Goal: Information Seeking & Learning: Learn about a topic

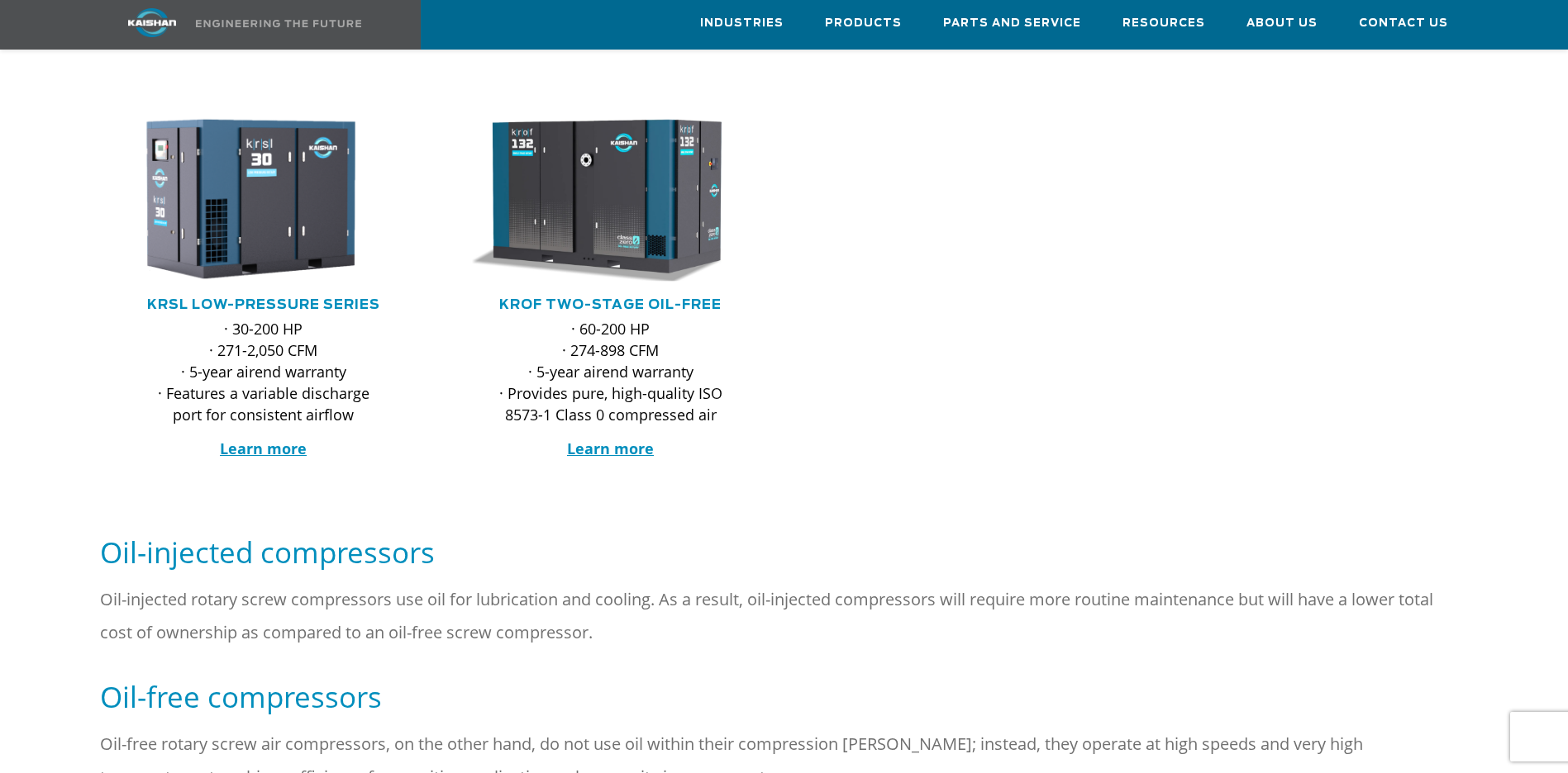
scroll to position [271, 0]
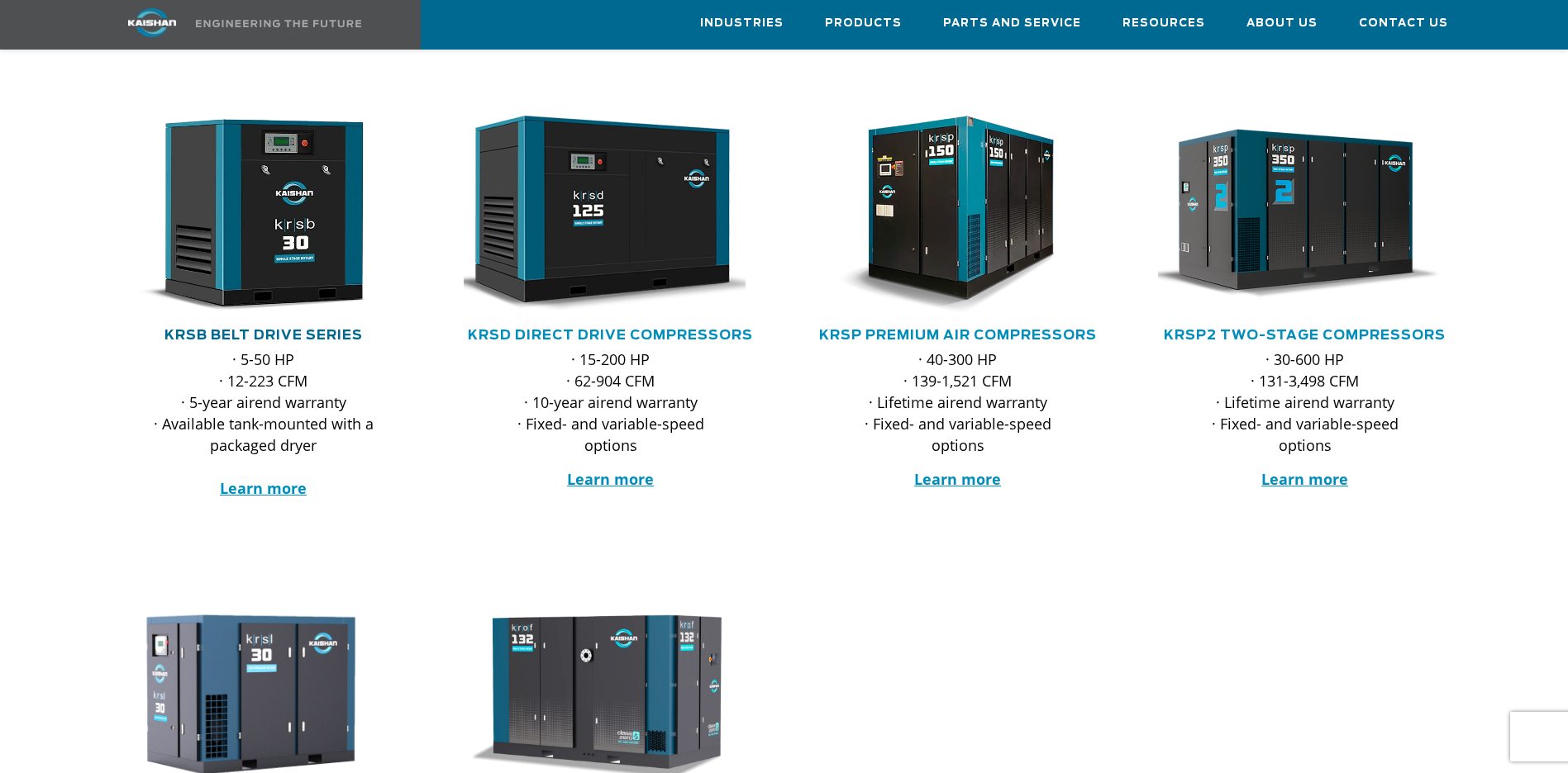
click at [286, 329] on link "KRSB Belt Drive Series" at bounding box center [264, 335] width 199 height 13
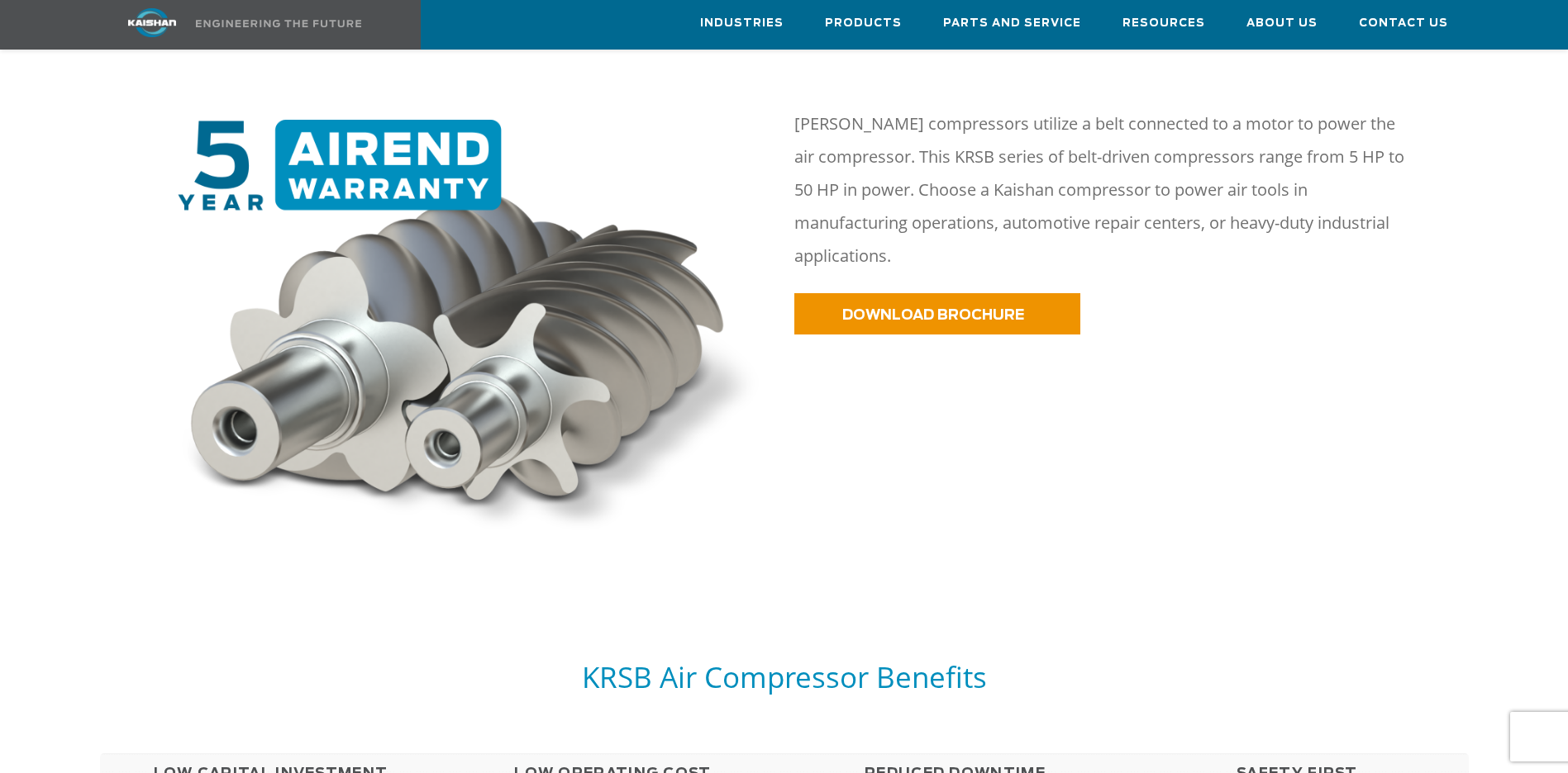
scroll to position [1239, 0]
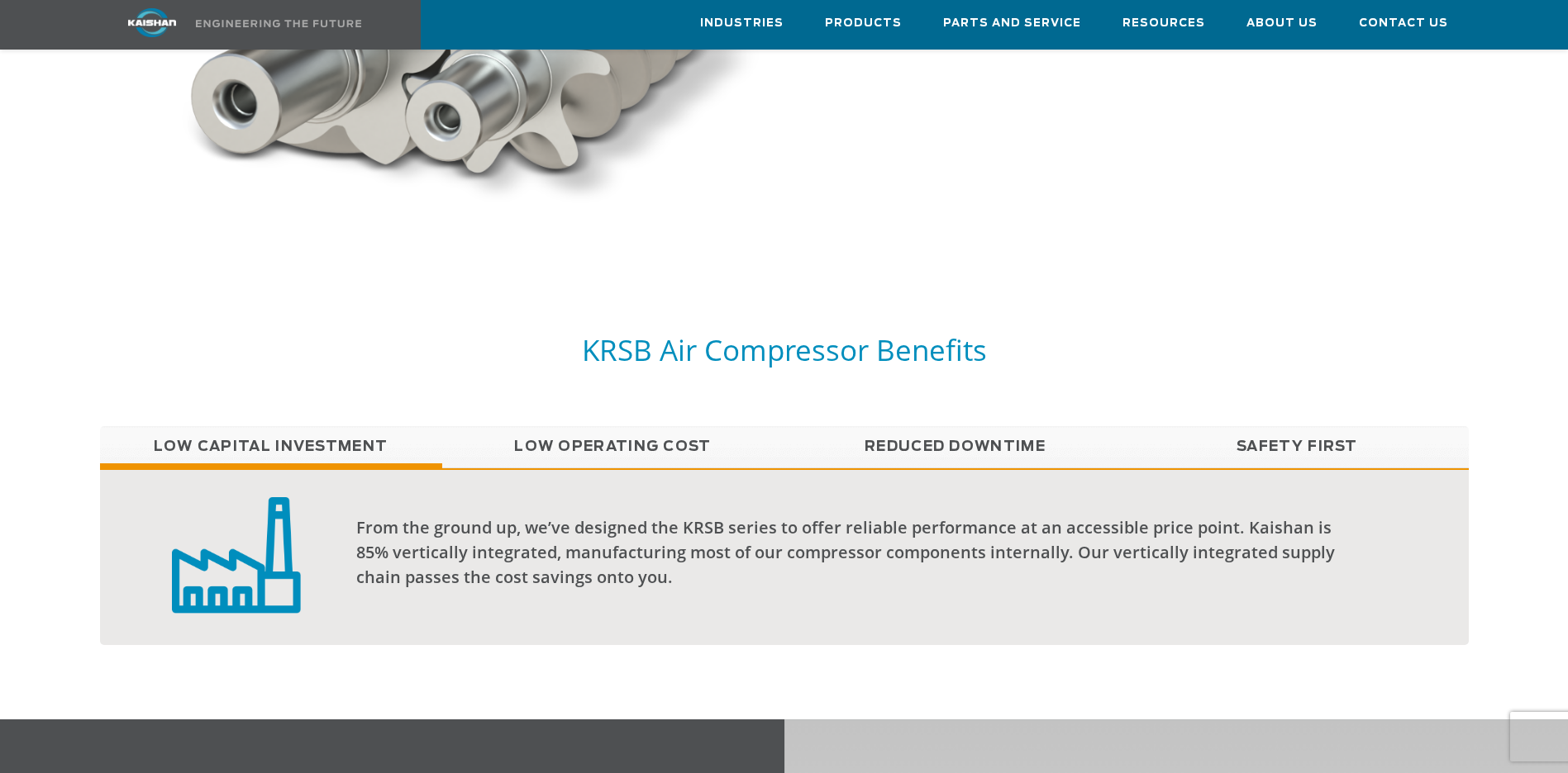
click at [635, 426] on link "Low Operating Cost" at bounding box center [613, 447] width 342 height 41
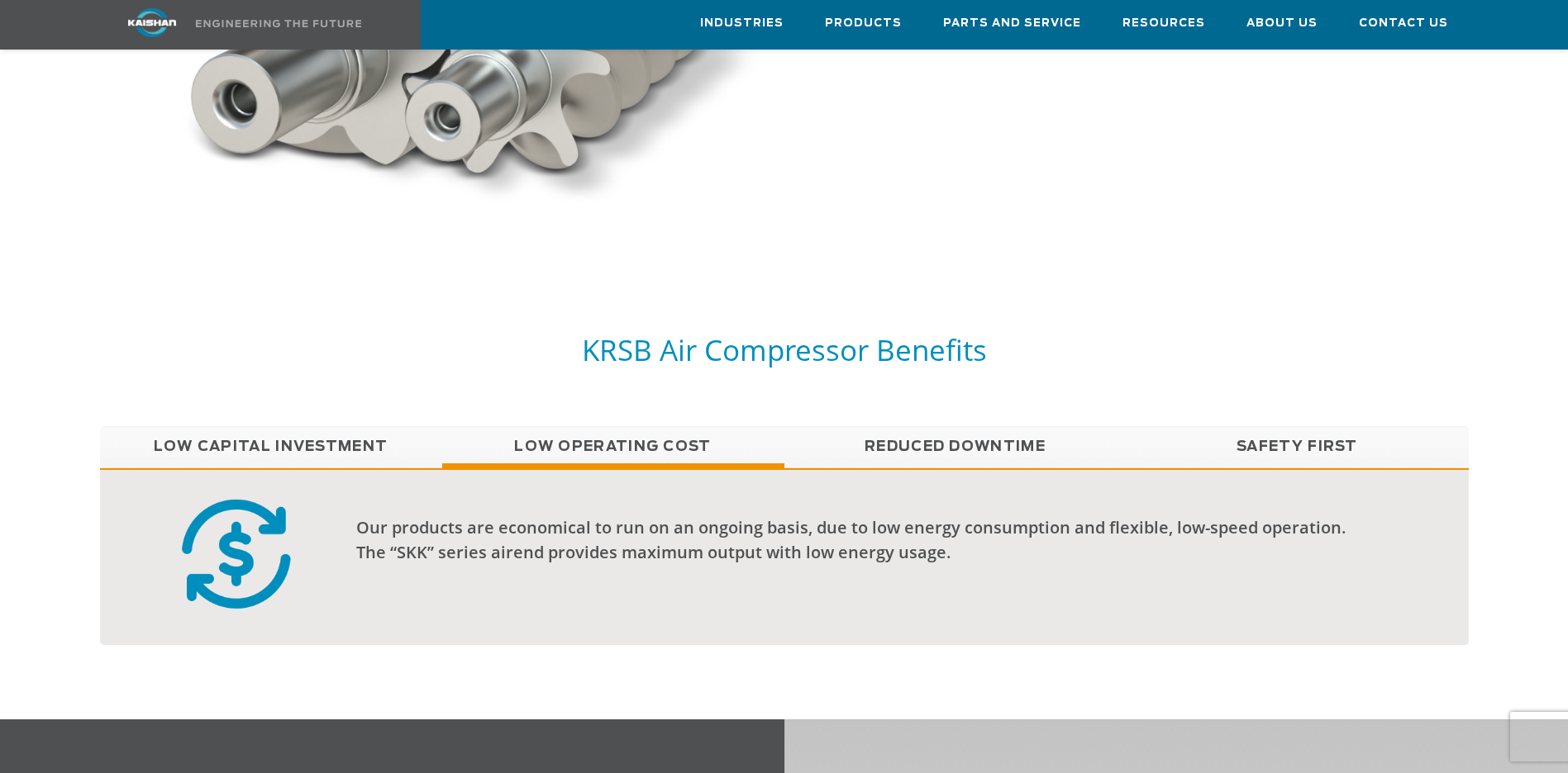
click at [933, 426] on link "Reduced Downtime" at bounding box center [956, 447] width 342 height 41
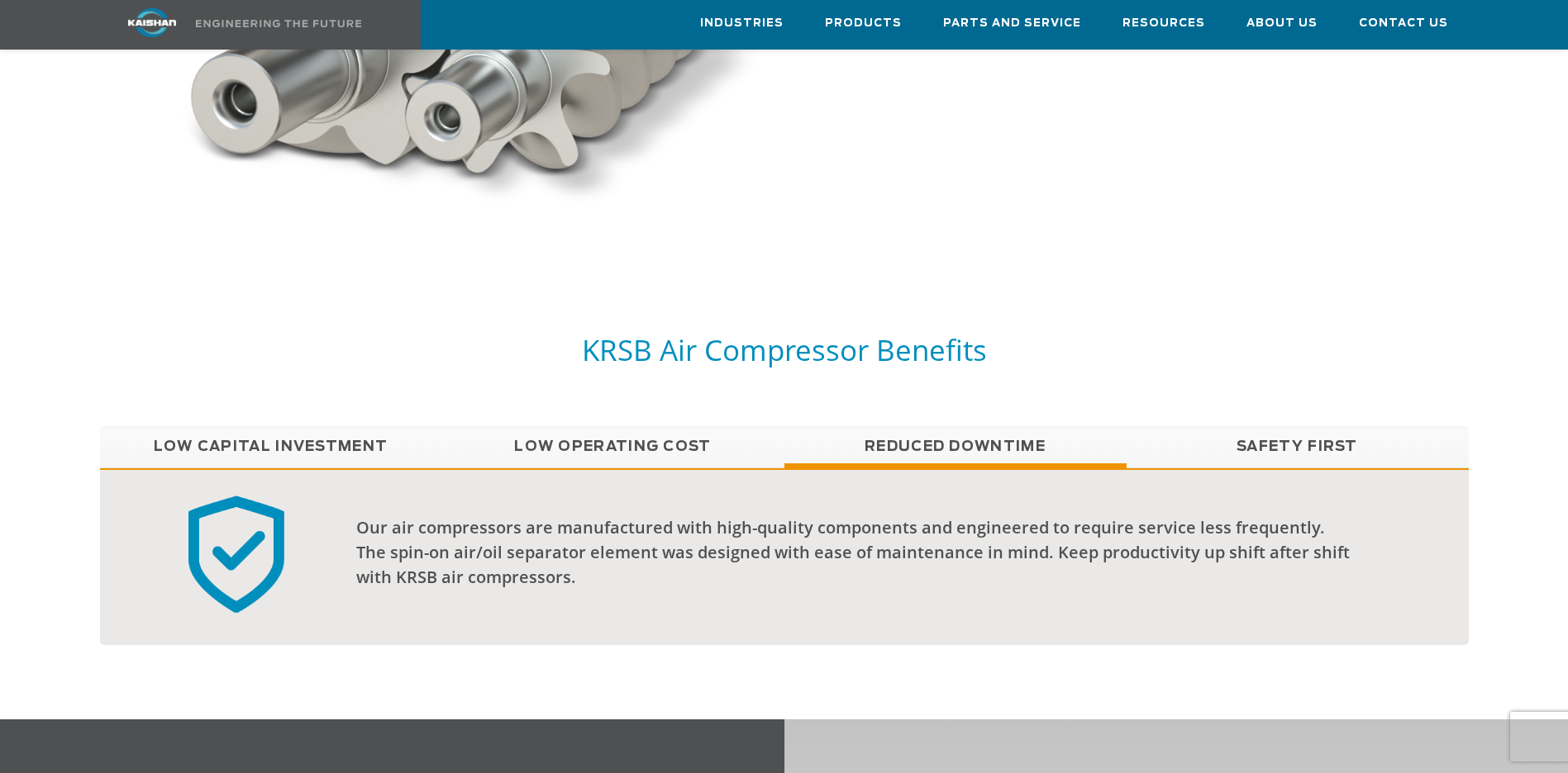
click at [1305, 426] on link "Safety First" at bounding box center [1298, 447] width 342 height 41
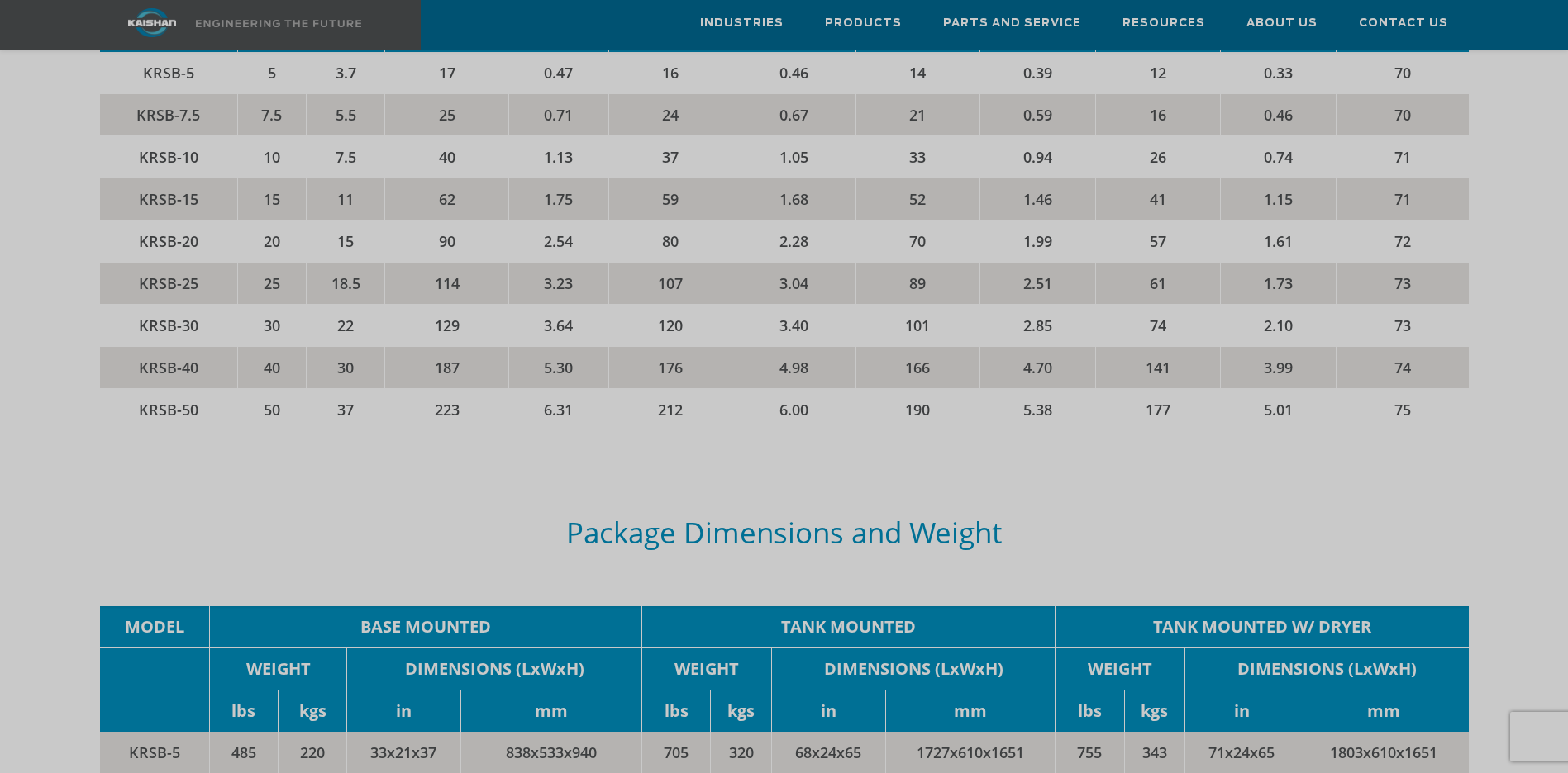
scroll to position [3304, 0]
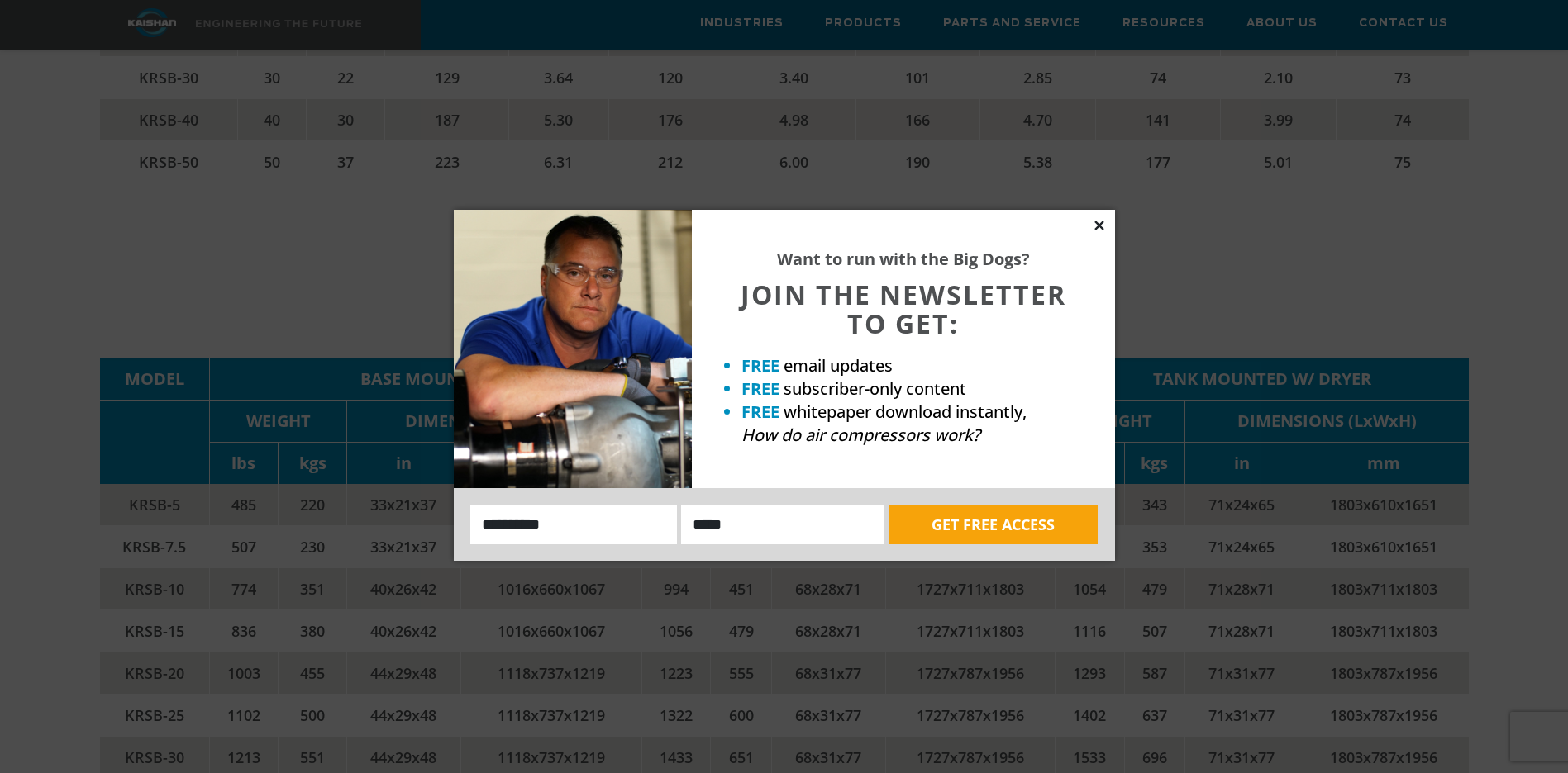
click at [1104, 221] on icon at bounding box center [1099, 225] width 15 height 15
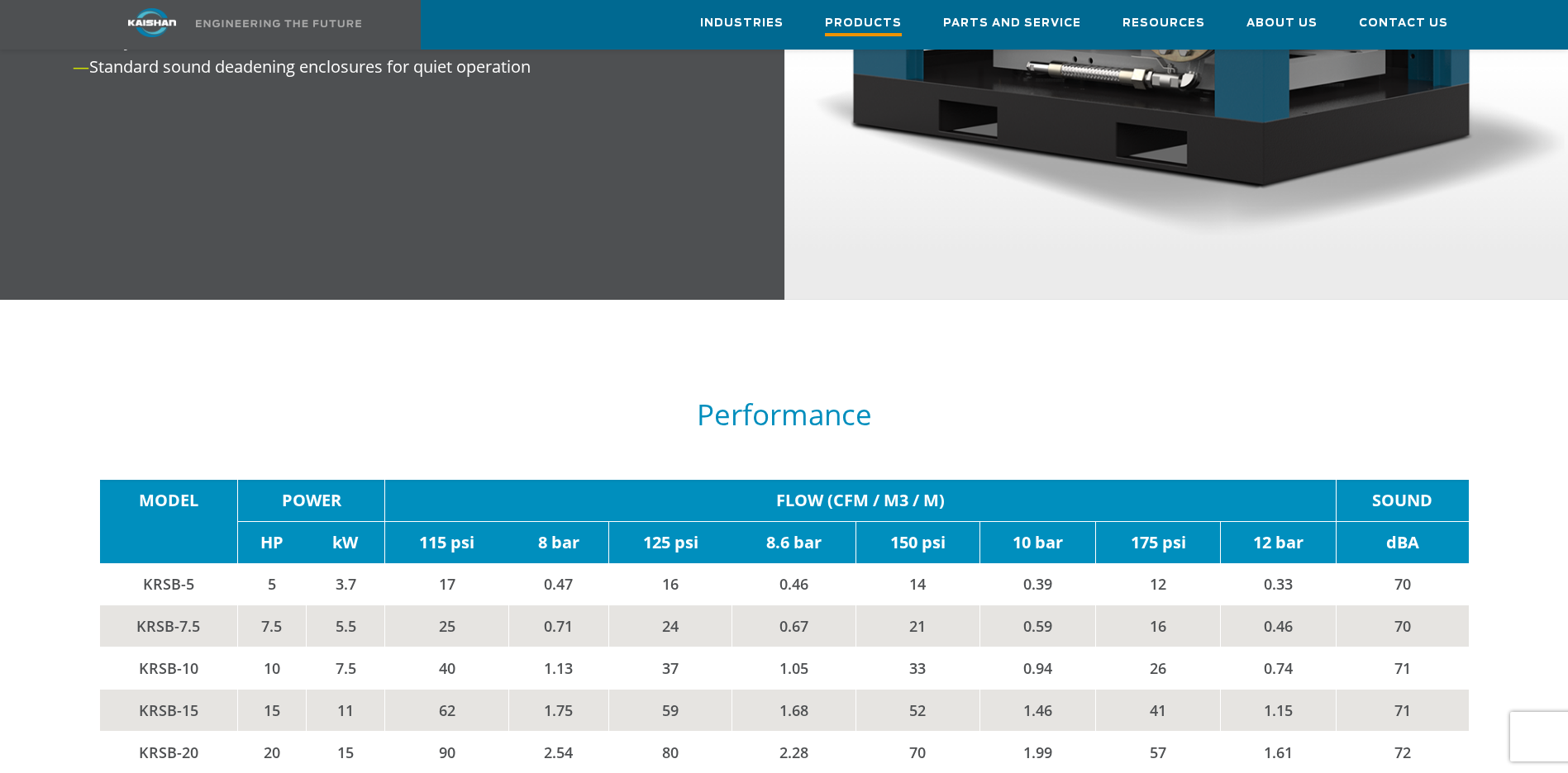
scroll to position [2561, 0]
